Goal: Task Accomplishment & Management: Complete application form

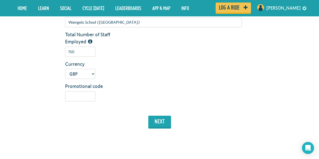
scroll to position [142, 0]
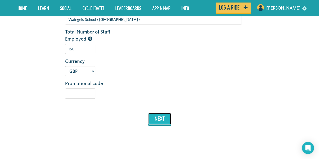
click at [155, 122] on button "next" at bounding box center [159, 119] width 23 height 12
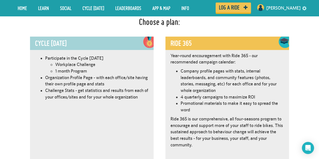
scroll to position [285, 0]
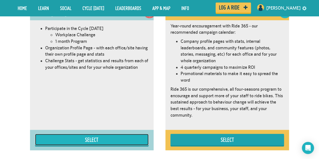
click at [91, 141] on button "Select" at bounding box center [92, 139] width 114 height 11
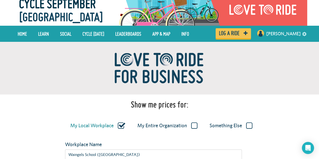
scroll to position [0, 0]
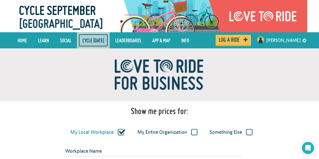
click at [108, 38] on link "Cycle [DATE]" at bounding box center [93, 40] width 29 height 13
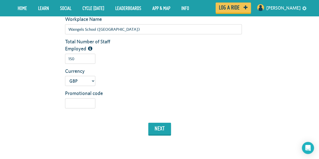
scroll to position [136, 0]
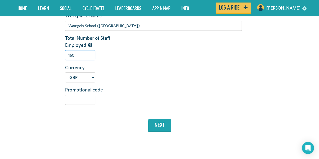
click at [80, 50] on input "150" at bounding box center [80, 55] width 30 height 10
type input "120"
click at [158, 131] on button "next" at bounding box center [159, 125] width 23 height 12
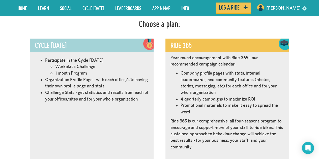
scroll to position [285, 0]
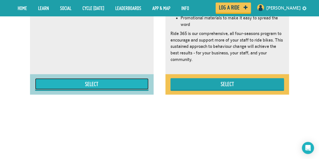
click at [132, 81] on button "Select" at bounding box center [92, 83] width 114 height 11
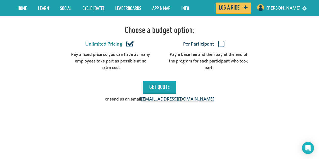
scroll to position [483, 0]
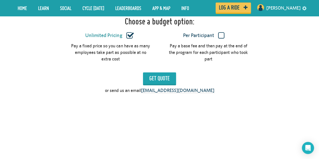
click at [220, 36] on label "Per Participant" at bounding box center [204, 35] width 80 height 7
click at [0, 0] on input "Per Participant" at bounding box center [0, 0] width 0 height 0
click at [154, 80] on input "Get Quote" at bounding box center [159, 79] width 33 height 12
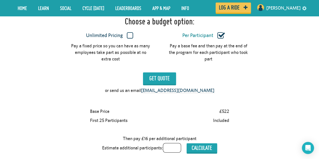
click at [222, 36] on label "Per Participant" at bounding box center [204, 35] width 80 height 7
click at [0, 0] on input "Per Participant" at bounding box center [0, 0] width 0 height 0
click at [132, 33] on label "Unlimited Pricing" at bounding box center [110, 35] width 80 height 7
click at [0, 0] on input "Unlimited Pricing" at bounding box center [0, 0] width 0 height 0
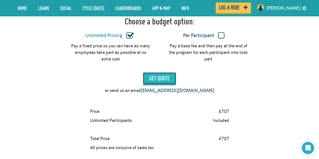
click at [155, 79] on input "Get Quote" at bounding box center [159, 79] width 33 height 12
click at [222, 35] on label "Per Participant" at bounding box center [204, 35] width 80 height 7
click at [0, 0] on input "Per Participant" at bounding box center [0, 0] width 0 height 0
